Goal: Task Accomplishment & Management: Manage account settings

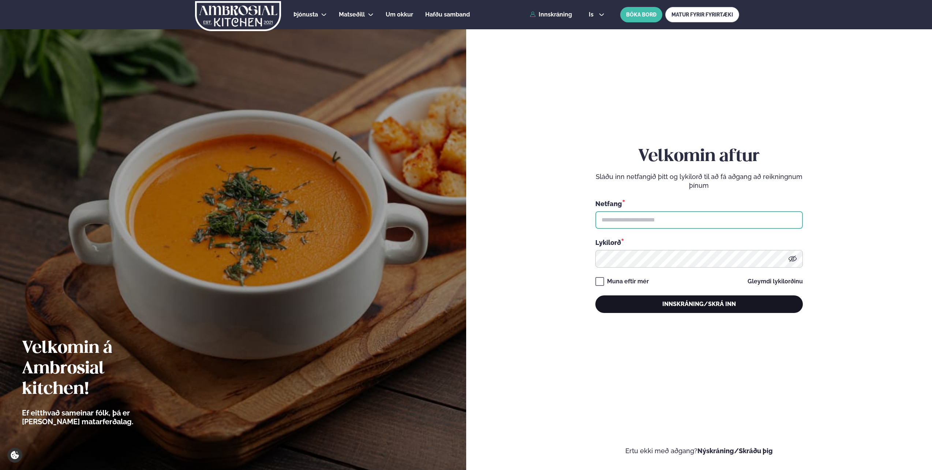
type input "**********"
click at [663, 301] on button "Innskráning/Skrá inn" at bounding box center [698, 304] width 207 height 18
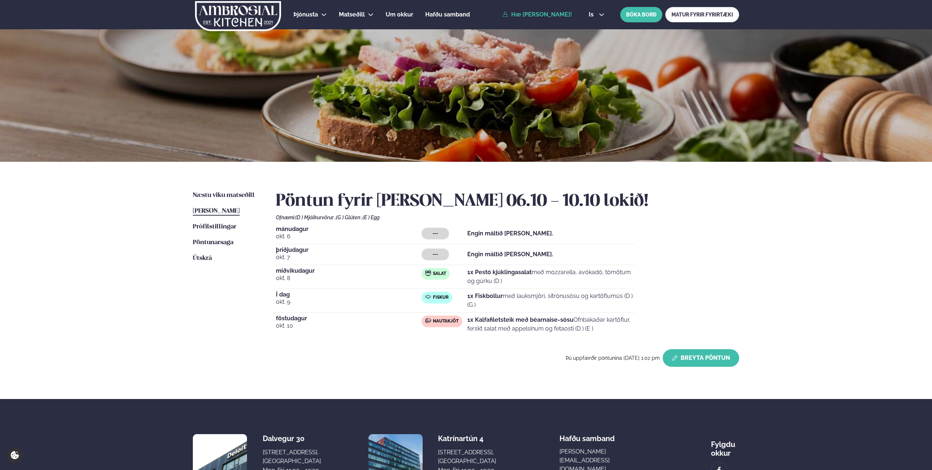
click at [709, 359] on button "Breyta Pöntun" at bounding box center [700, 358] width 76 height 18
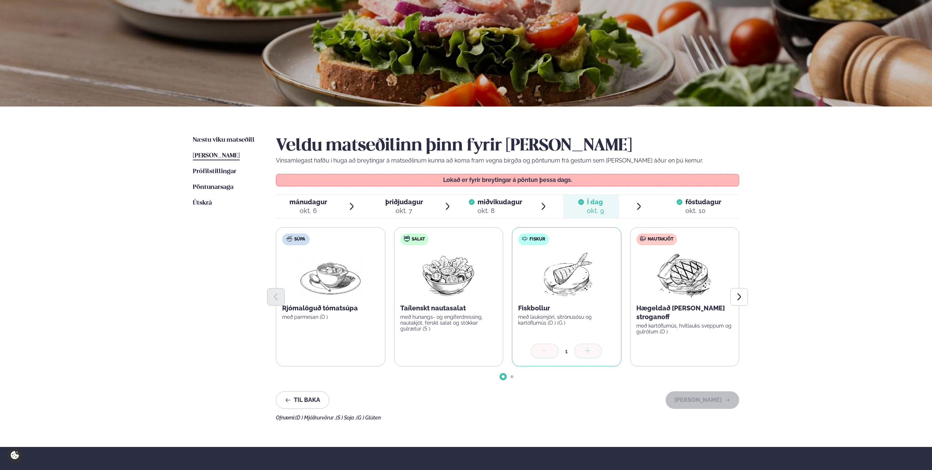
scroll to position [73, 0]
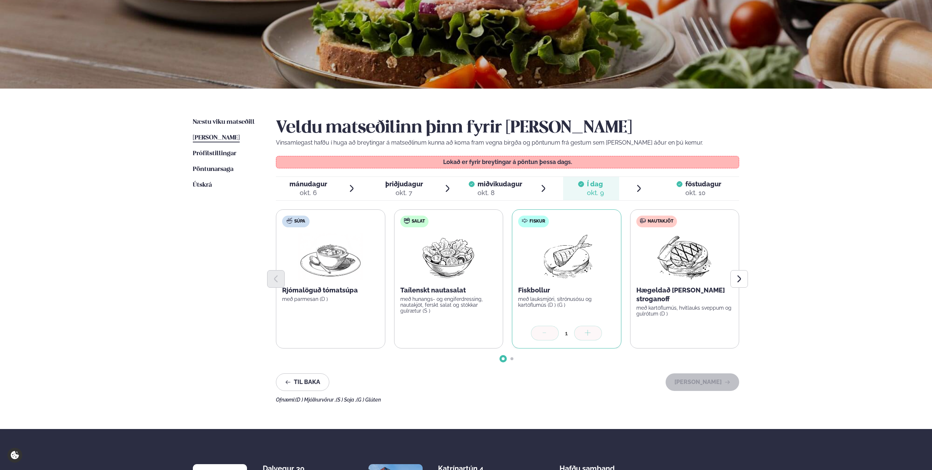
click at [550, 341] on div "1" at bounding box center [566, 334] width 97 height 16
click at [703, 186] on span "föstudagur" at bounding box center [703, 184] width 36 height 8
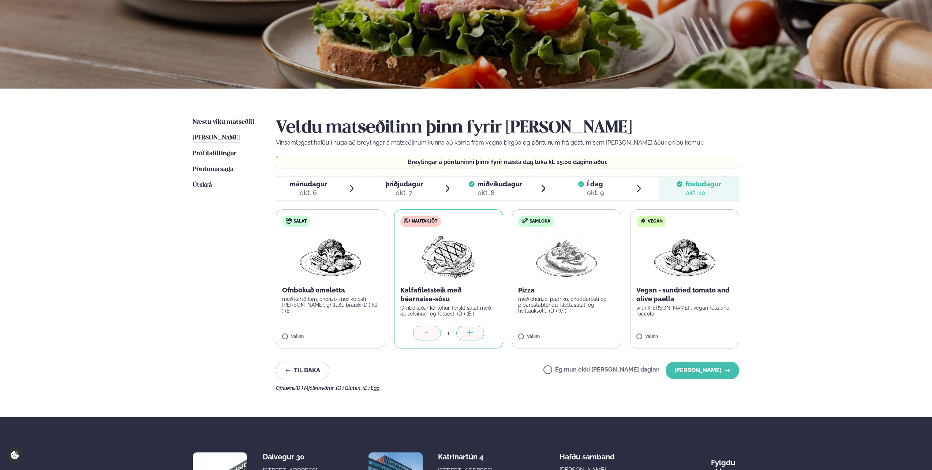
click at [421, 334] on div at bounding box center [427, 333] width 28 height 15
click at [574, 370] on label "Ég mun ekki [PERSON_NAME] daginn" at bounding box center [601, 371] width 116 height 8
click at [700, 373] on button "[PERSON_NAME]" at bounding box center [702, 370] width 74 height 18
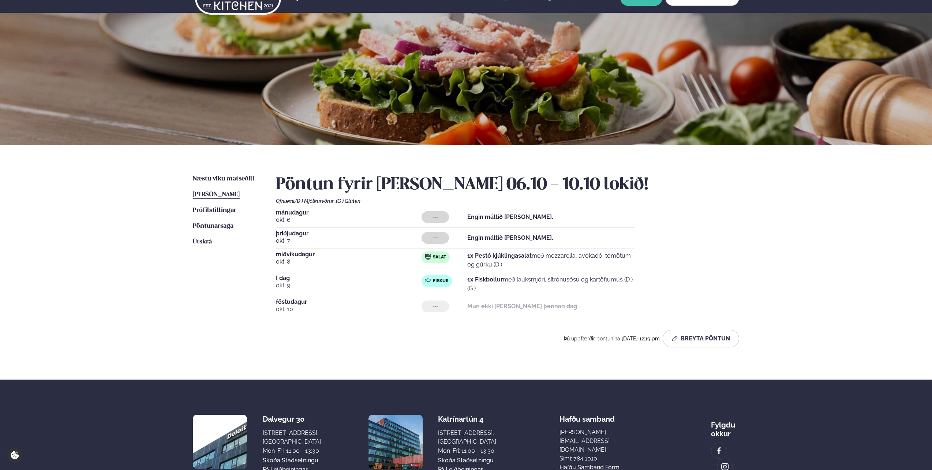
scroll to position [0, 0]
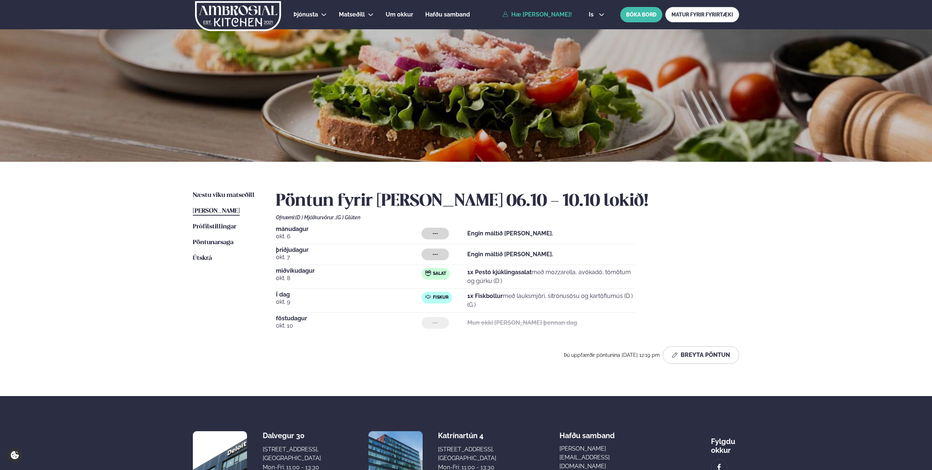
click at [530, 12] on link "Hæ [PERSON_NAME]!" at bounding box center [536, 14] width 69 height 7
